Goal: Transaction & Acquisition: Purchase product/service

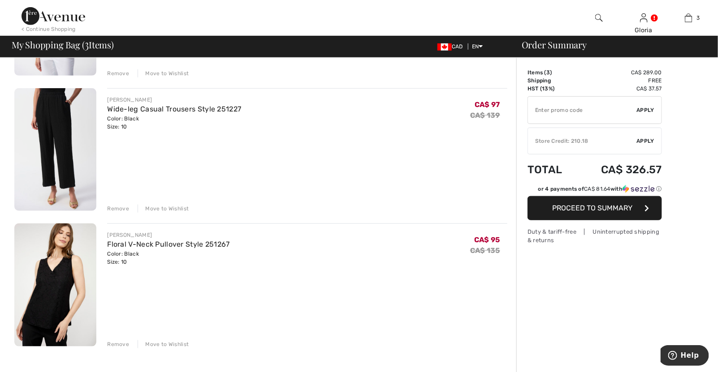
scroll to position [89, 0]
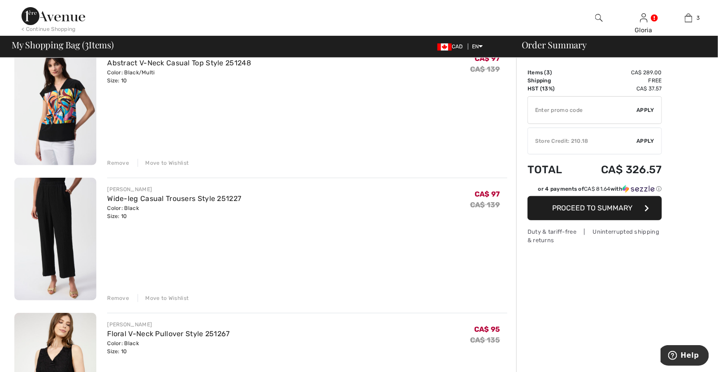
click at [115, 298] on div "Remove" at bounding box center [118, 298] width 22 height 8
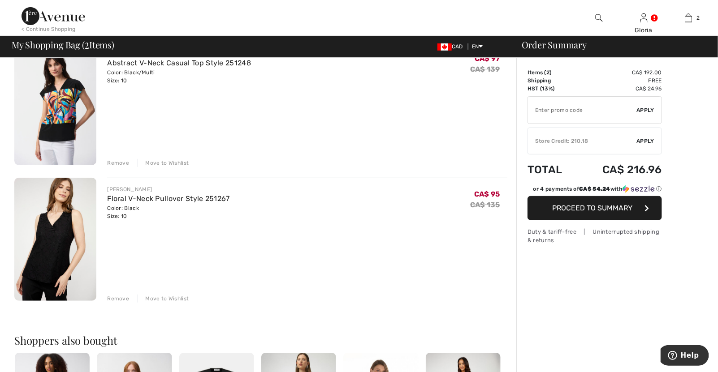
click at [122, 162] on div "Remove" at bounding box center [118, 163] width 22 height 8
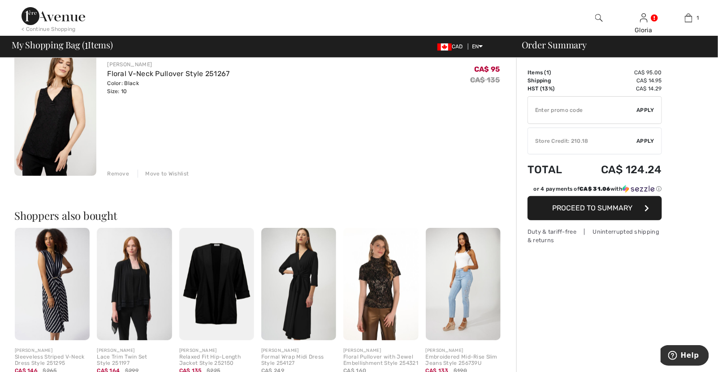
scroll to position [0, 0]
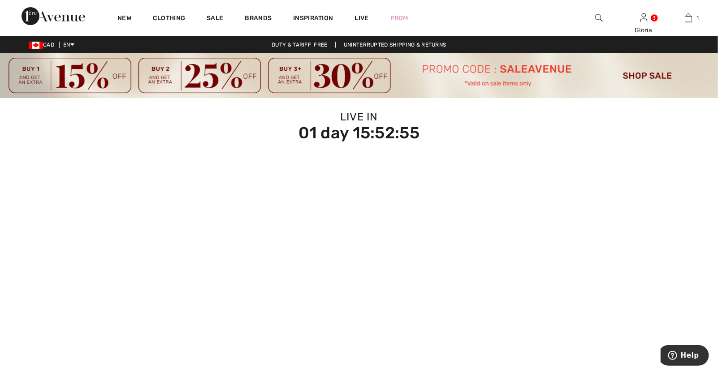
click at [496, 79] on img at bounding box center [359, 75] width 718 height 45
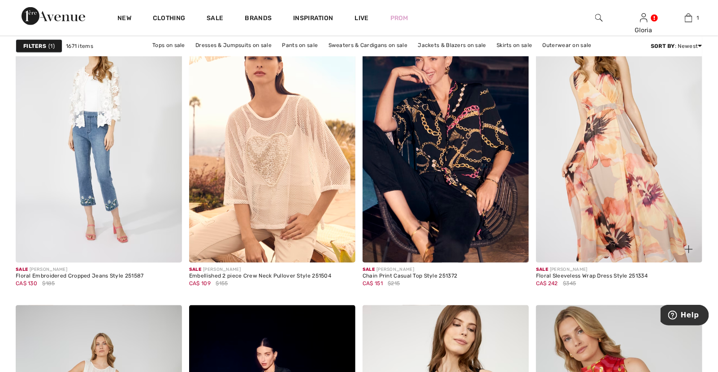
scroll to position [2016, 0]
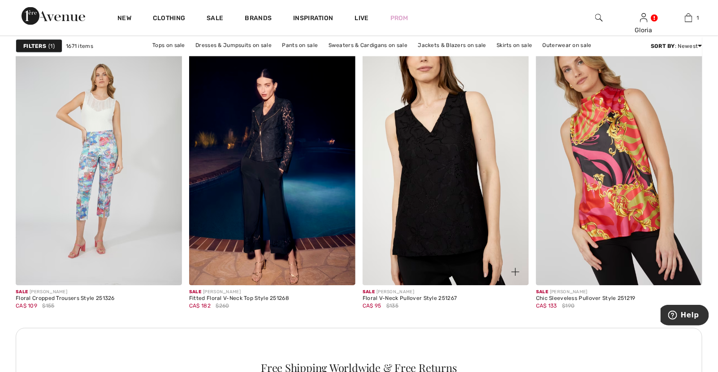
click at [448, 218] on img at bounding box center [445, 161] width 166 height 250
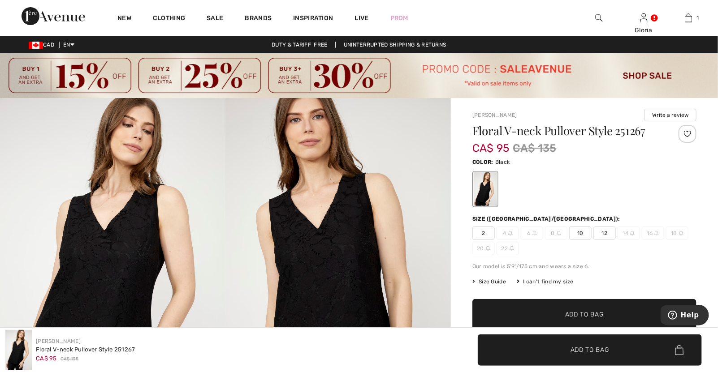
click at [581, 234] on span "10" at bounding box center [580, 233] width 22 height 13
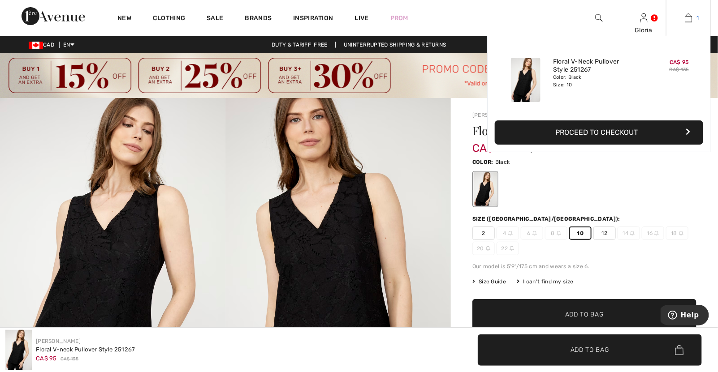
click at [690, 21] on img at bounding box center [689, 18] width 8 height 11
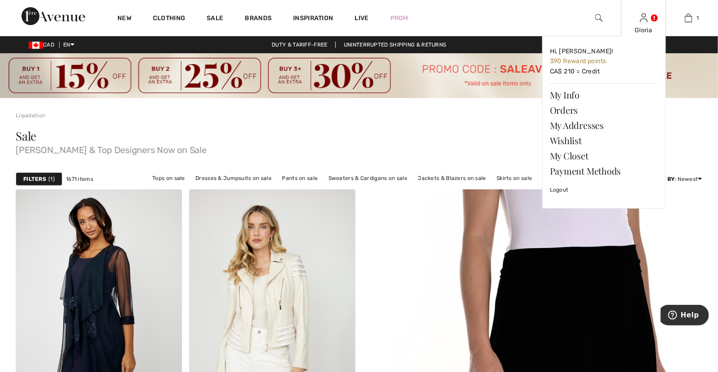
click at [647, 21] on link at bounding box center [644, 17] width 8 height 9
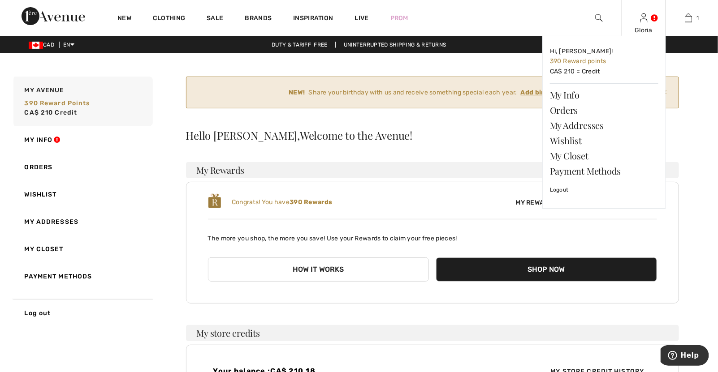
click at [643, 25] on div "Gloria Hi, Gloria! 390 Reward points CA$ 210 = Credit My Info Orders My Address…" at bounding box center [643, 18] width 45 height 36
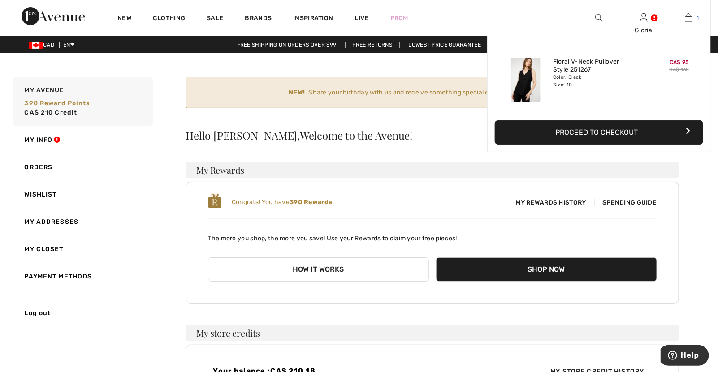
click at [686, 22] on img at bounding box center [689, 18] width 8 height 11
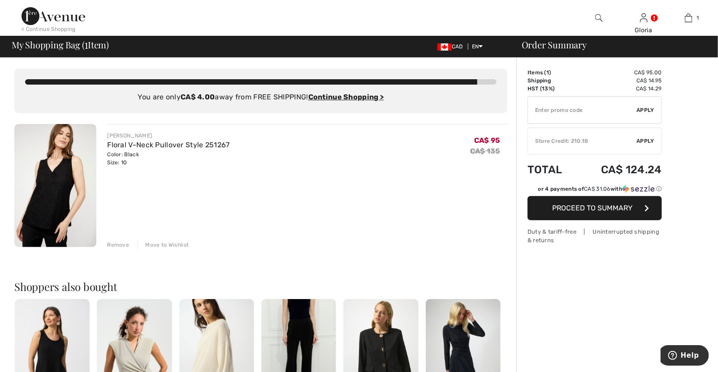
click at [535, 110] on input "TEXT" at bounding box center [582, 110] width 109 height 27
type input "SALEAVENUE"
click at [645, 108] on span "Apply" at bounding box center [646, 110] width 18 height 8
